Goal: Task Accomplishment & Management: Use online tool/utility

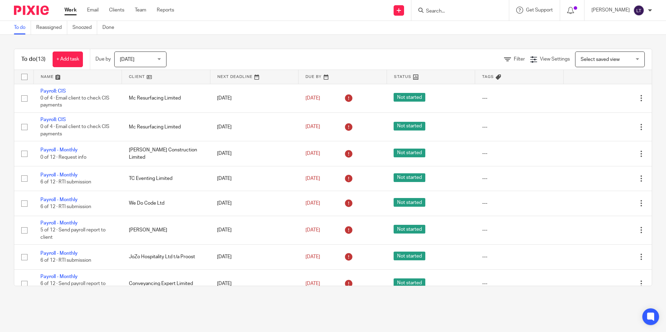
click at [442, 13] on input "Search" at bounding box center [456, 11] width 63 height 6
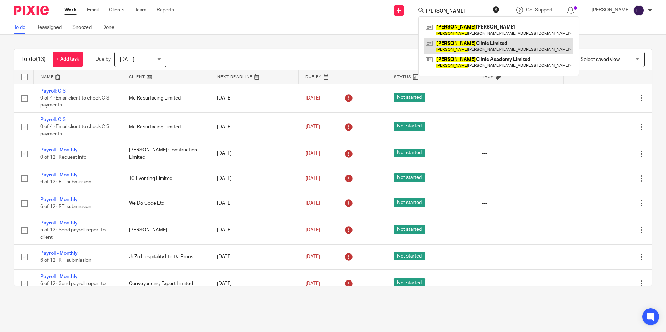
type input "olivia"
click at [465, 51] on link at bounding box center [498, 46] width 149 height 16
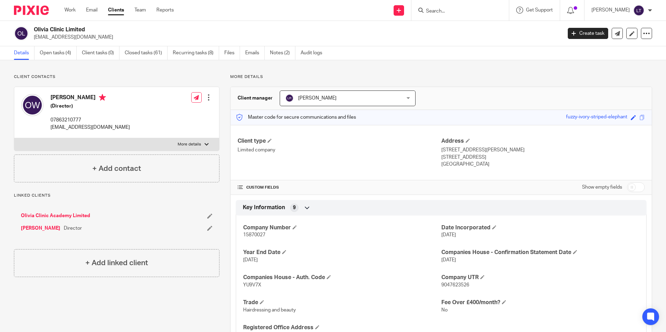
drag, startPoint x: 93, startPoint y: 38, endPoint x: 34, endPoint y: 40, distance: 58.9
click at [34, 40] on p "[EMAIL_ADDRESS][DOMAIN_NAME]" at bounding box center [296, 37] width 524 height 7
copy p "[EMAIL_ADDRESS][DOMAIN_NAME]"
click at [56, 54] on link "Open tasks (4)" at bounding box center [58, 53] width 37 height 14
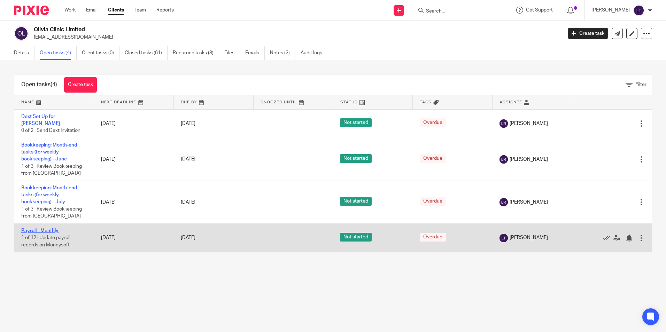
click at [38, 229] on link "Payroll - Monthly" at bounding box center [39, 231] width 37 height 5
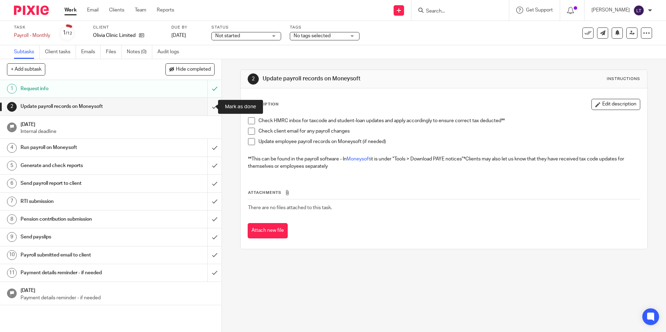
click at [208, 106] on input "submit" at bounding box center [111, 106] width 222 height 17
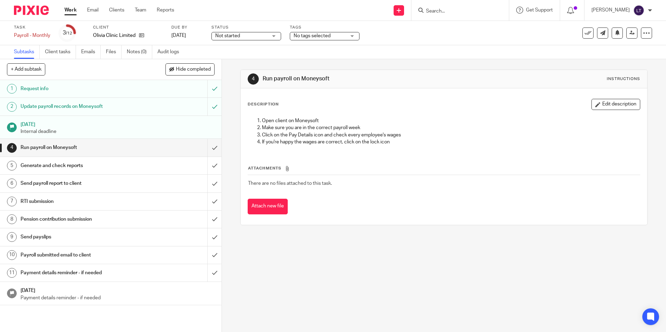
click at [206, 148] on input "submit" at bounding box center [111, 147] width 222 height 17
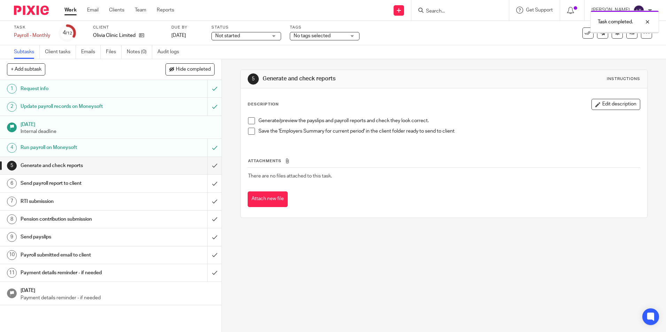
click at [208, 166] on input "submit" at bounding box center [111, 165] width 222 height 17
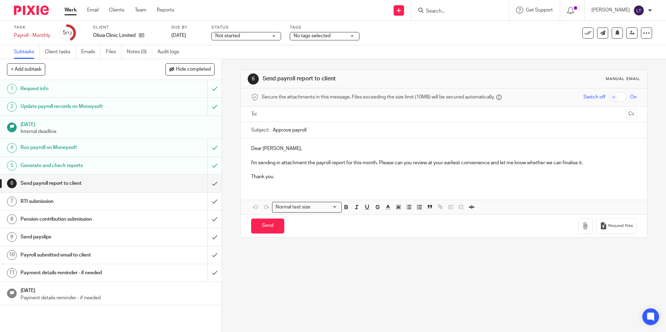
click at [465, 13] on input "Search" at bounding box center [456, 11] width 63 height 6
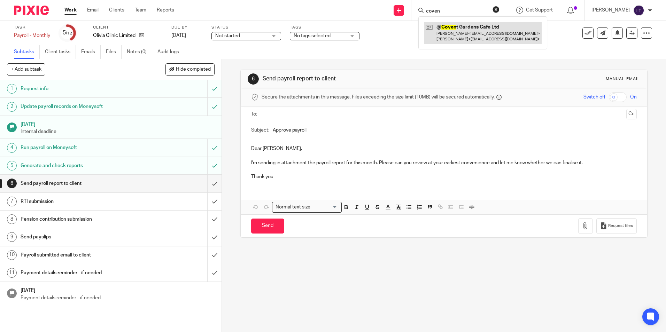
type input "coven"
click at [474, 34] on link at bounding box center [483, 33] width 118 height 22
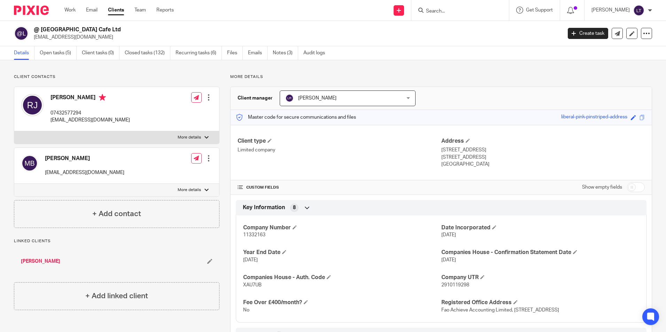
drag, startPoint x: 105, startPoint y: 37, endPoint x: 34, endPoint y: 39, distance: 71.4
click at [34, 39] on p "[EMAIL_ADDRESS][DOMAIN_NAME]" at bounding box center [296, 37] width 524 height 7
copy p "[EMAIL_ADDRESS][DOMAIN_NAME]"
click at [53, 52] on link "Open tasks (5)" at bounding box center [58, 53] width 37 height 14
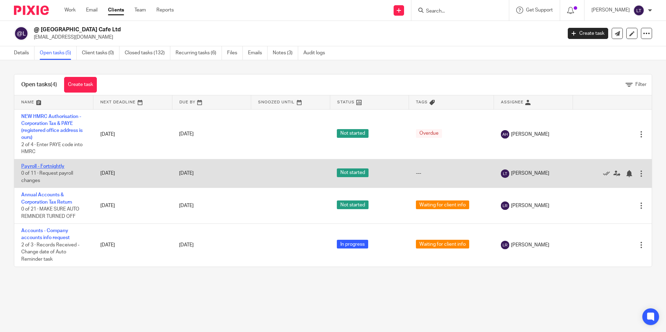
click at [34, 166] on link "Payroll - Fortnightly" at bounding box center [42, 166] width 43 height 5
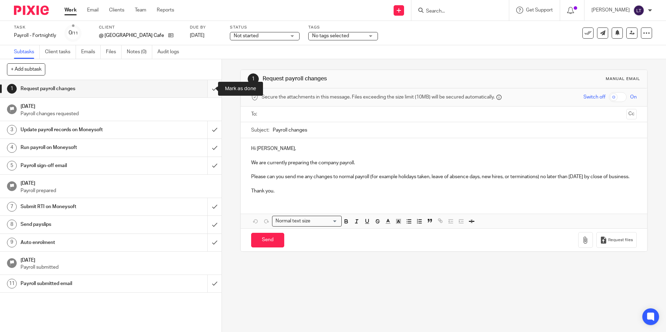
click at [209, 90] on input "submit" at bounding box center [111, 88] width 222 height 17
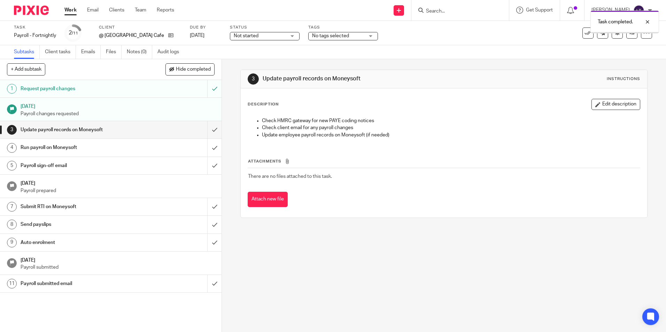
click at [206, 131] on input "submit" at bounding box center [111, 129] width 222 height 17
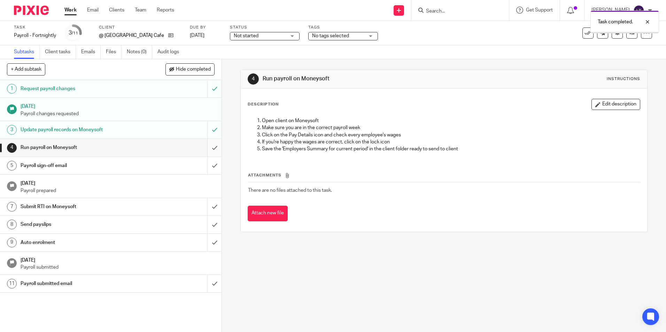
click at [206, 148] on input "submit" at bounding box center [111, 147] width 222 height 17
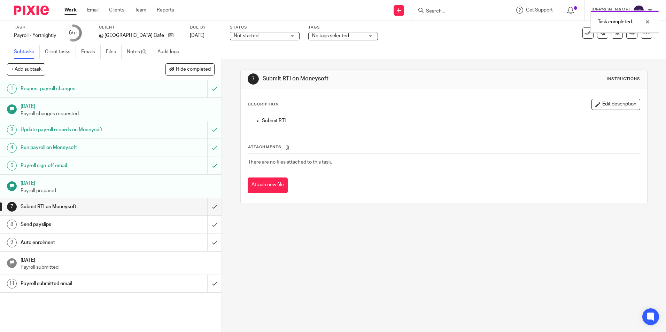
click at [208, 208] on input "submit" at bounding box center [111, 206] width 222 height 17
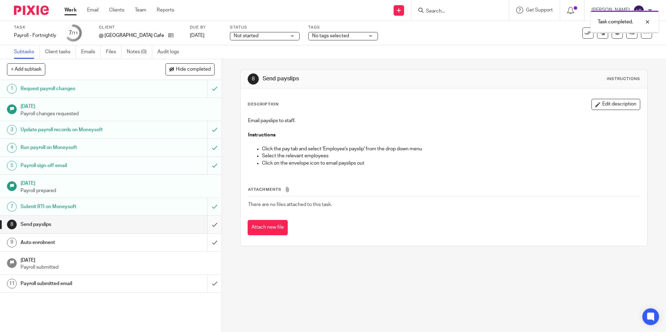
click at [209, 225] on input "submit" at bounding box center [111, 224] width 222 height 17
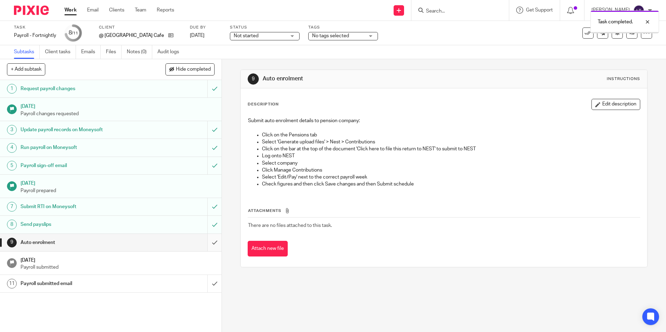
click at [208, 244] on input "submit" at bounding box center [111, 242] width 222 height 17
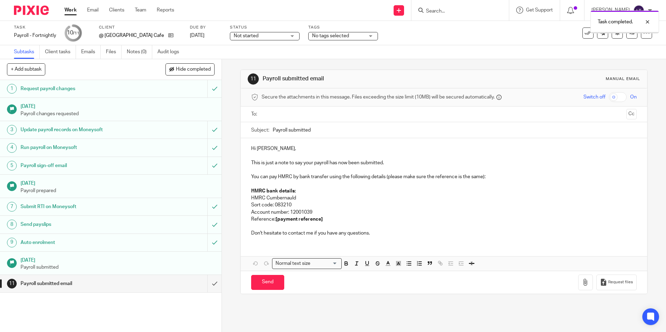
click at [207, 283] on input "submit" at bounding box center [111, 283] width 222 height 17
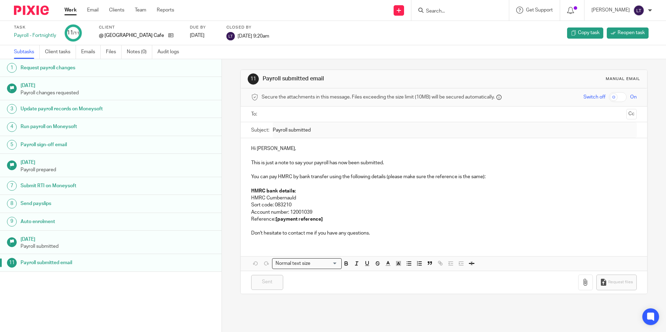
click at [472, 5] on div at bounding box center [461, 10] width 98 height 21
click at [466, 12] on input "Search" at bounding box center [456, 11] width 63 height 6
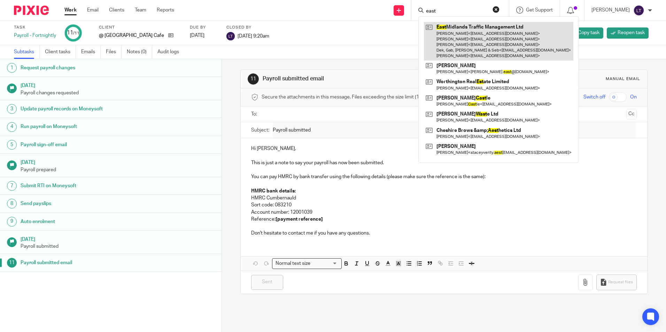
type input "east"
click at [476, 40] on link at bounding box center [498, 41] width 149 height 39
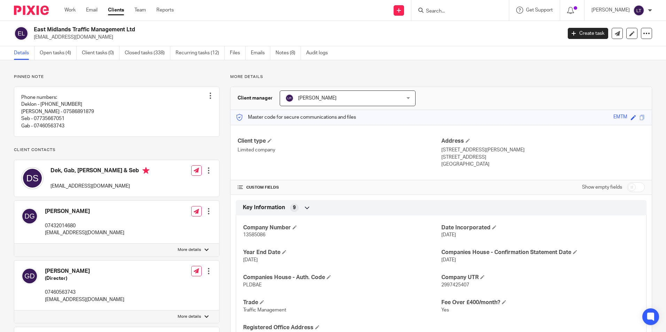
drag, startPoint x: 55, startPoint y: 52, endPoint x: 112, endPoint y: 68, distance: 59.5
click at [55, 52] on link "Open tasks (4)" at bounding box center [58, 53] width 37 height 14
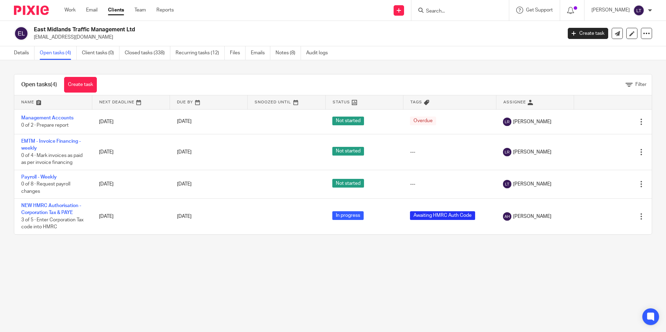
drag, startPoint x: 89, startPoint y: 39, endPoint x: 34, endPoint y: 41, distance: 55.1
click at [34, 41] on div "East Midlands Traffic Management Ltd [EMAIL_ADDRESS][DOMAIN_NAME] Create task U…" at bounding box center [333, 33] width 666 height 25
copy p "[EMAIL_ADDRESS][DOMAIN_NAME]"
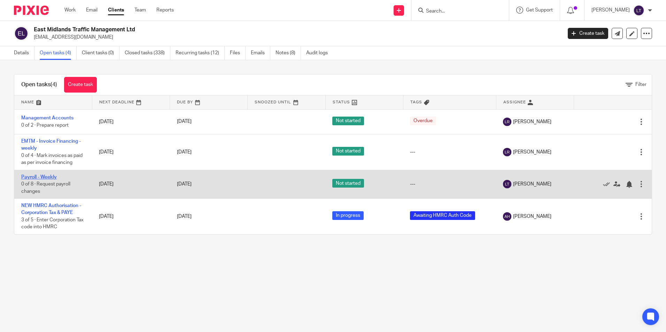
click at [27, 177] on link "Payroll - Weekly" at bounding box center [39, 177] width 36 height 5
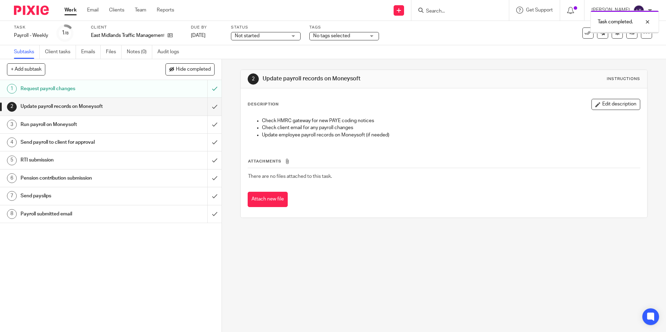
click at [207, 107] on input "submit" at bounding box center [111, 106] width 222 height 17
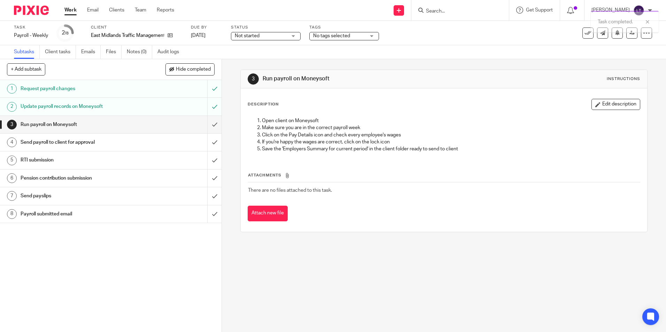
click at [209, 125] on input "submit" at bounding box center [111, 124] width 222 height 17
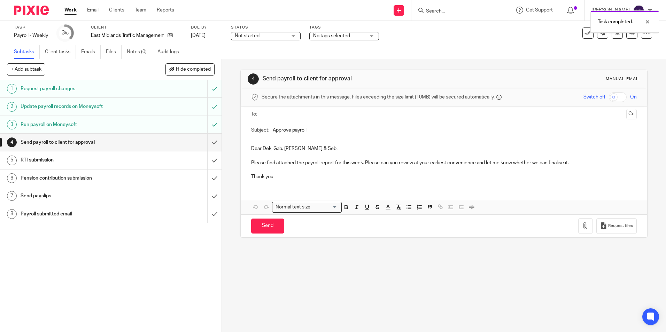
click at [205, 143] on input "submit" at bounding box center [111, 142] width 222 height 17
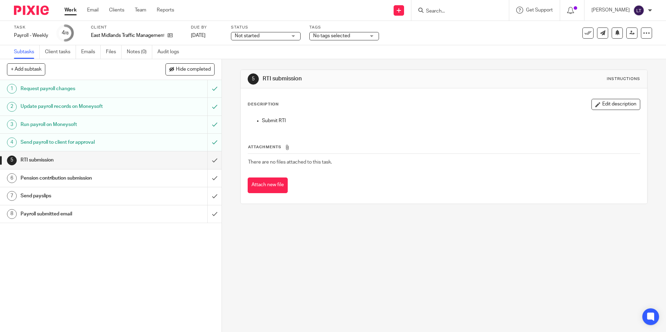
click at [448, 9] on input "Search" at bounding box center [456, 11] width 63 height 6
type input "jc"
click at [460, 35] on link at bounding box center [483, 30] width 118 height 16
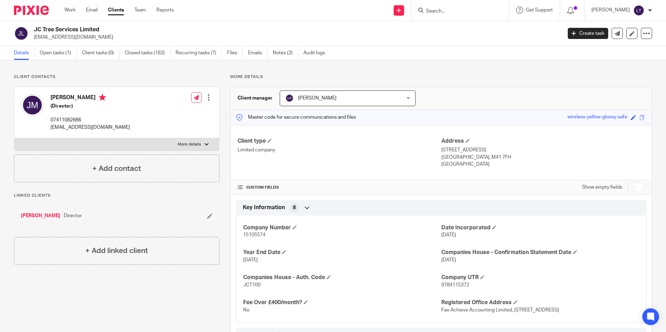
drag, startPoint x: 81, startPoint y: 39, endPoint x: 32, endPoint y: 40, distance: 48.8
click at [32, 40] on div "JC Tree Services Limited joshjmercer@yahoo.co.uk Create task Update from Compan…" at bounding box center [333, 33] width 666 height 25
copy p "joshjmercer@yahoo.co.uk"
click at [55, 56] on link "Open tasks (1)" at bounding box center [58, 53] width 37 height 14
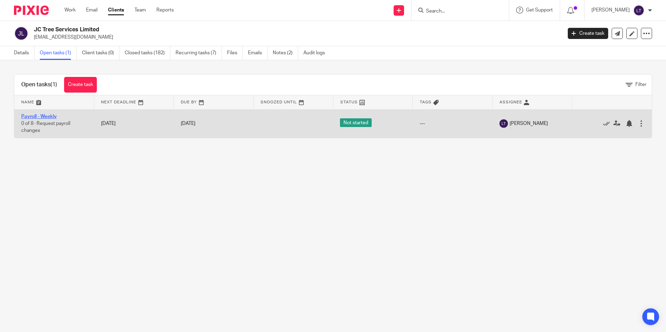
click at [32, 117] on link "Payroll - Weekly" at bounding box center [39, 116] width 36 height 5
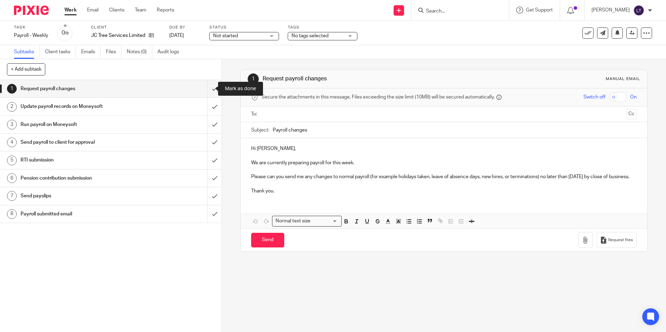
drag, startPoint x: 206, startPoint y: 87, endPoint x: 197, endPoint y: 88, distance: 8.4
click at [206, 87] on input "submit" at bounding box center [111, 88] width 222 height 17
